Goal: Information Seeking & Learning: Learn about a topic

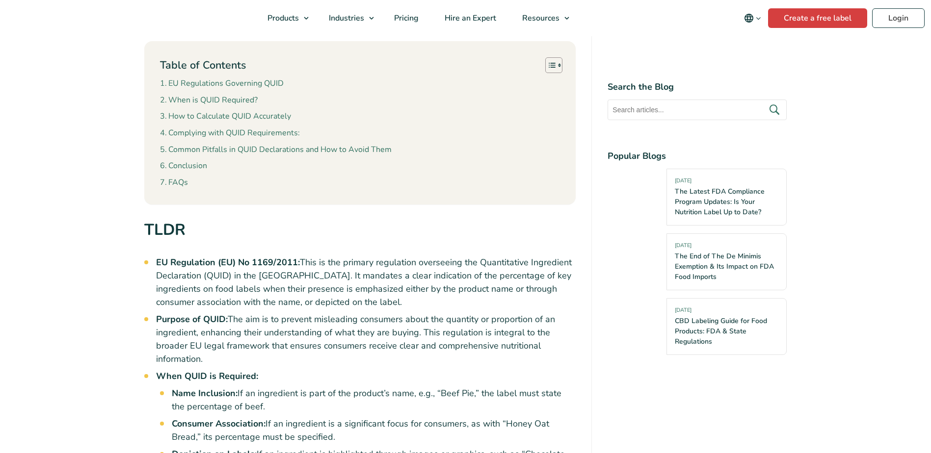
scroll to position [590, 0]
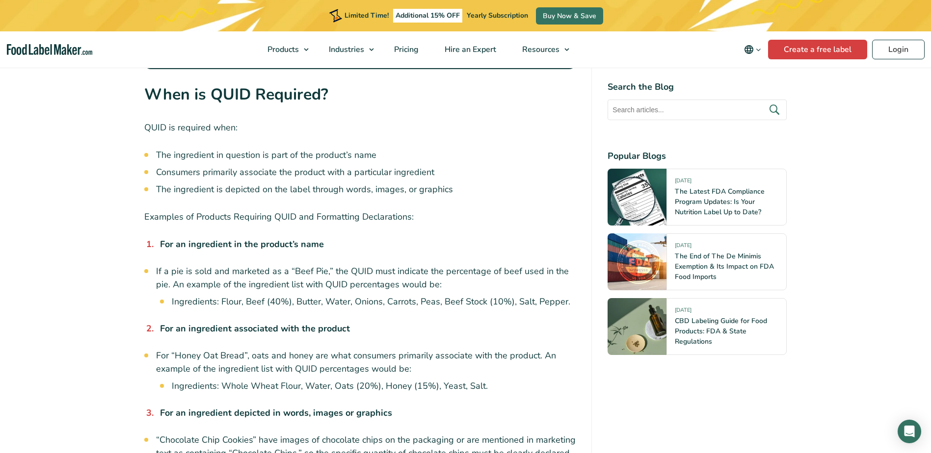
scroll to position [1729, 0]
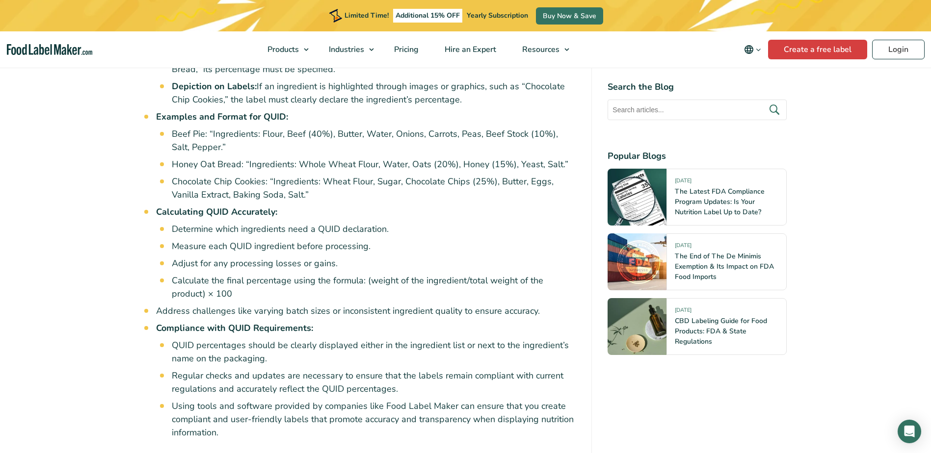
scroll to position [590, 0]
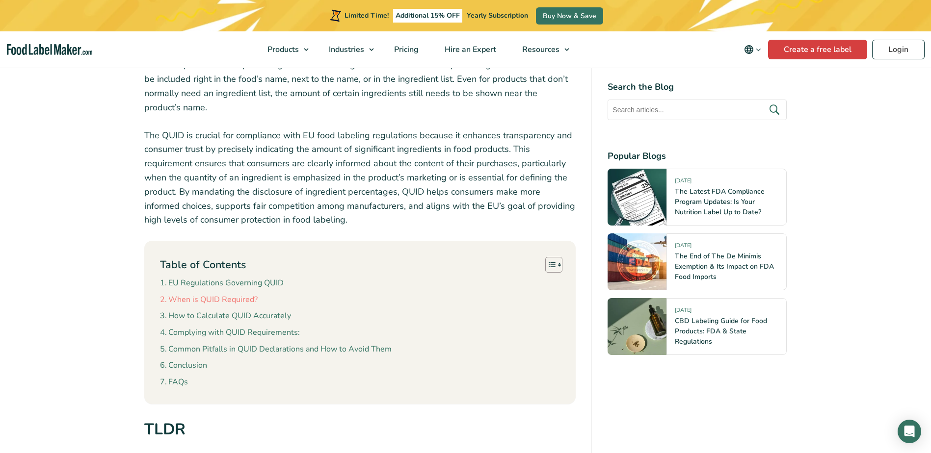
scroll to position [393, 0]
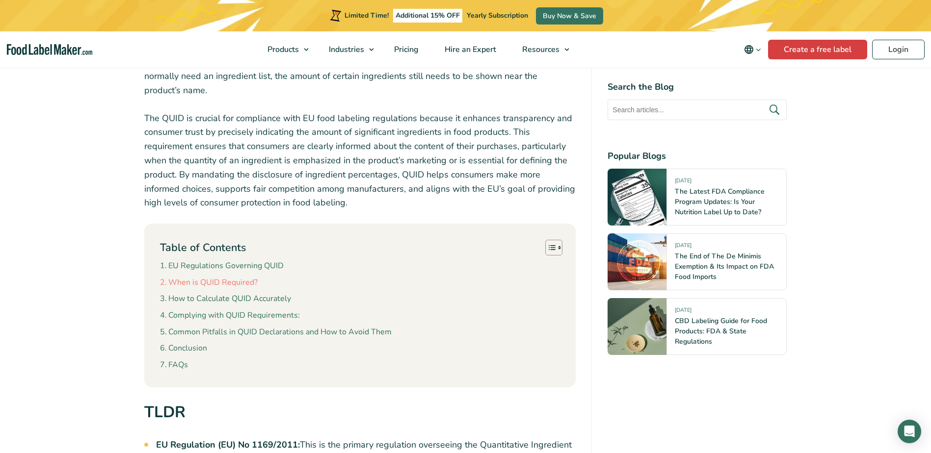
click at [244, 281] on link "When is QUID Required?" at bounding box center [209, 283] width 98 height 13
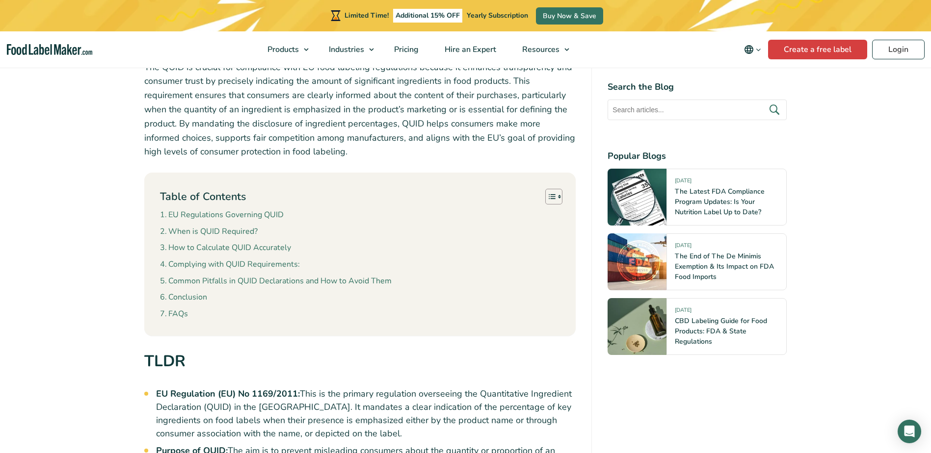
scroll to position [198, 0]
